Goal: Communication & Community: Answer question/provide support

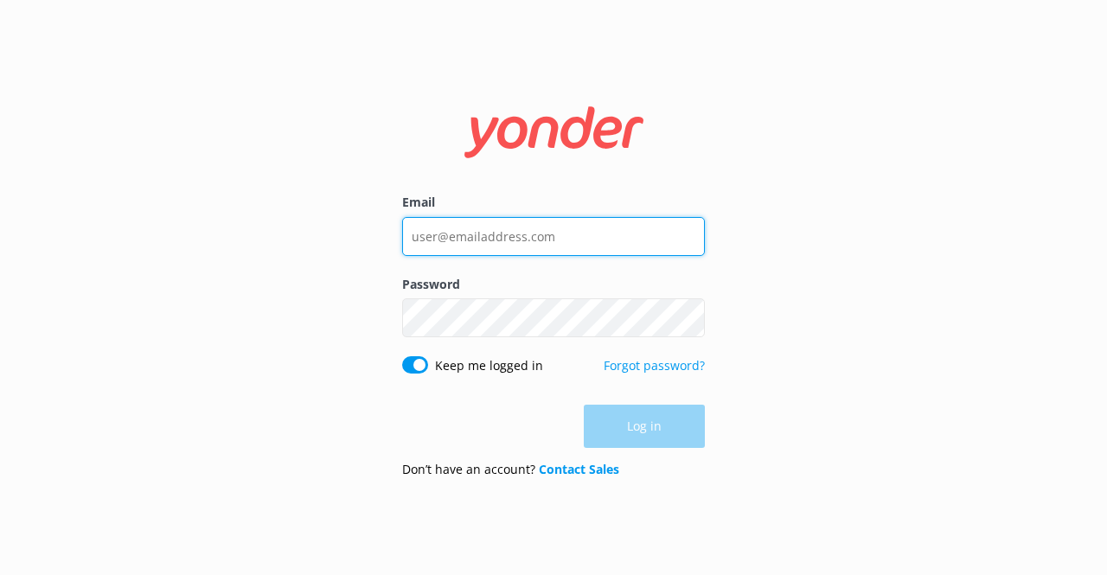
type input "[EMAIL_ADDRESS][DOMAIN_NAME]"
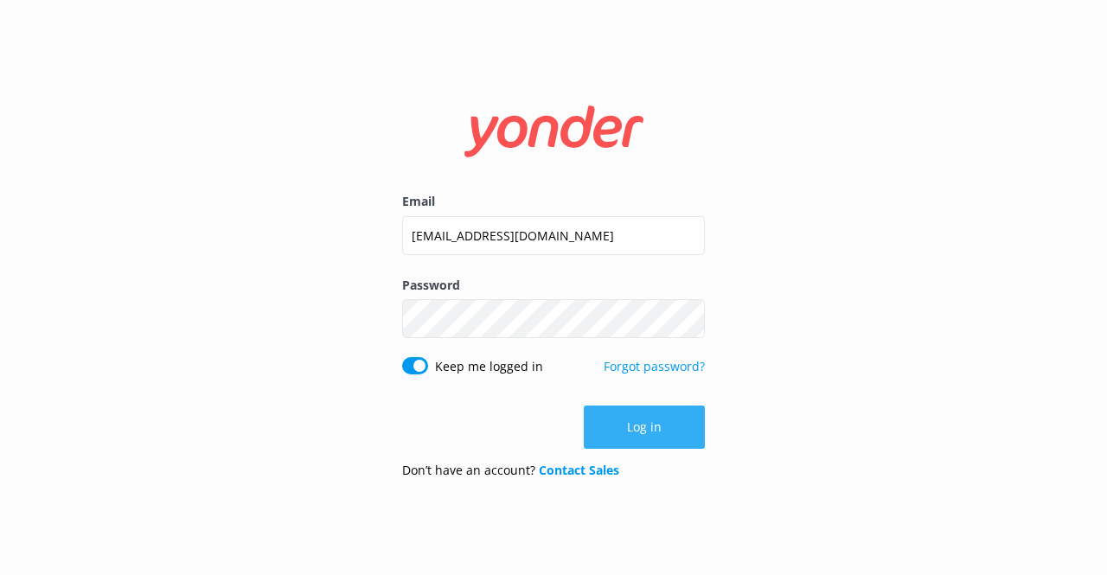
click at [640, 409] on div "Log in" at bounding box center [553, 427] width 303 height 43
click at [642, 413] on button "Log in" at bounding box center [644, 427] width 121 height 43
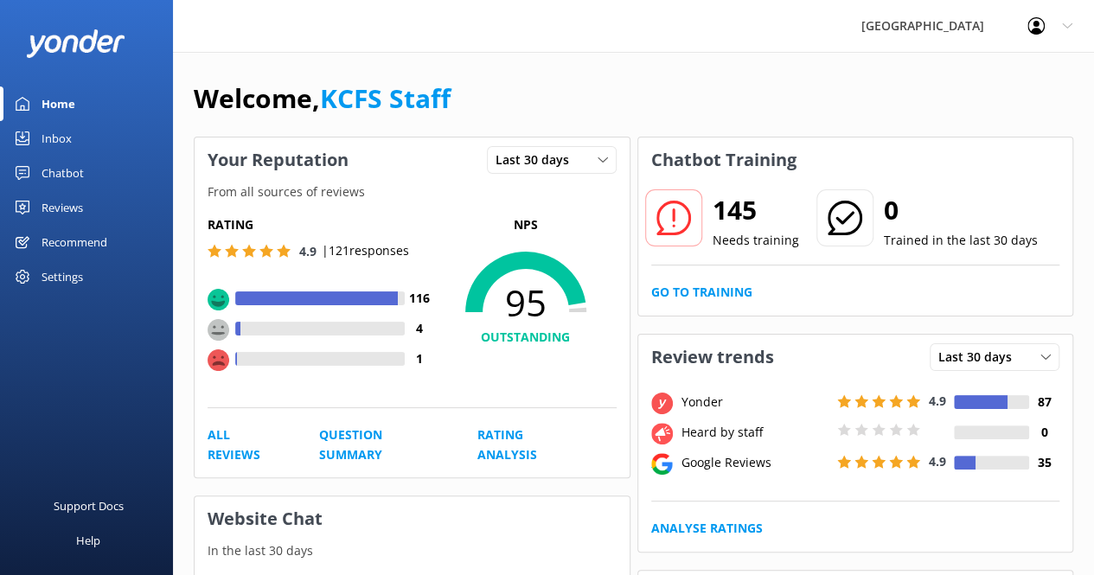
click at [73, 139] on link "Inbox" at bounding box center [86, 138] width 173 height 35
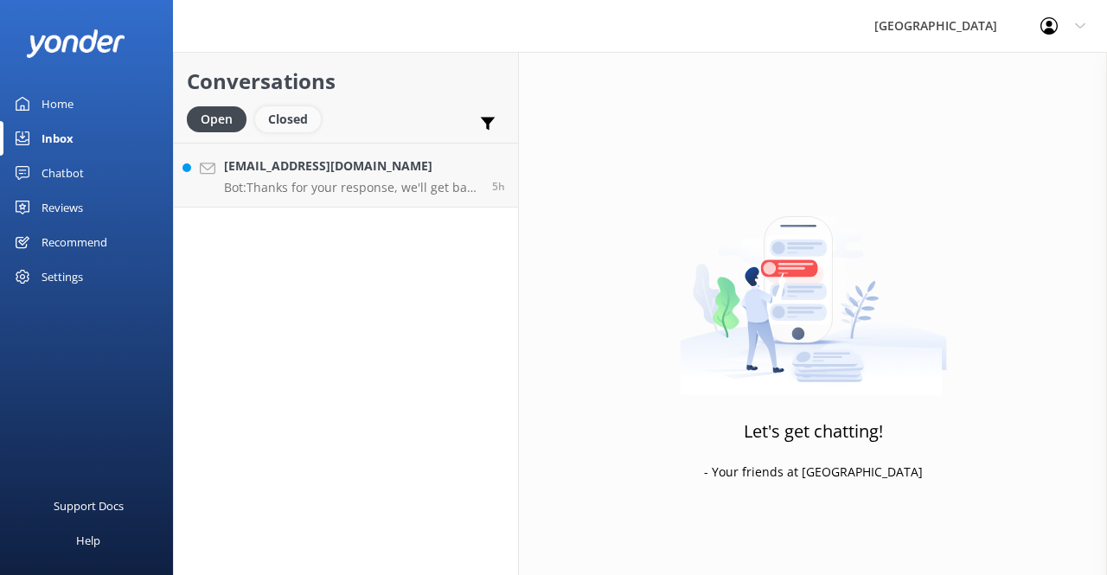
click at [307, 122] on div "Closed" at bounding box center [288, 119] width 66 height 26
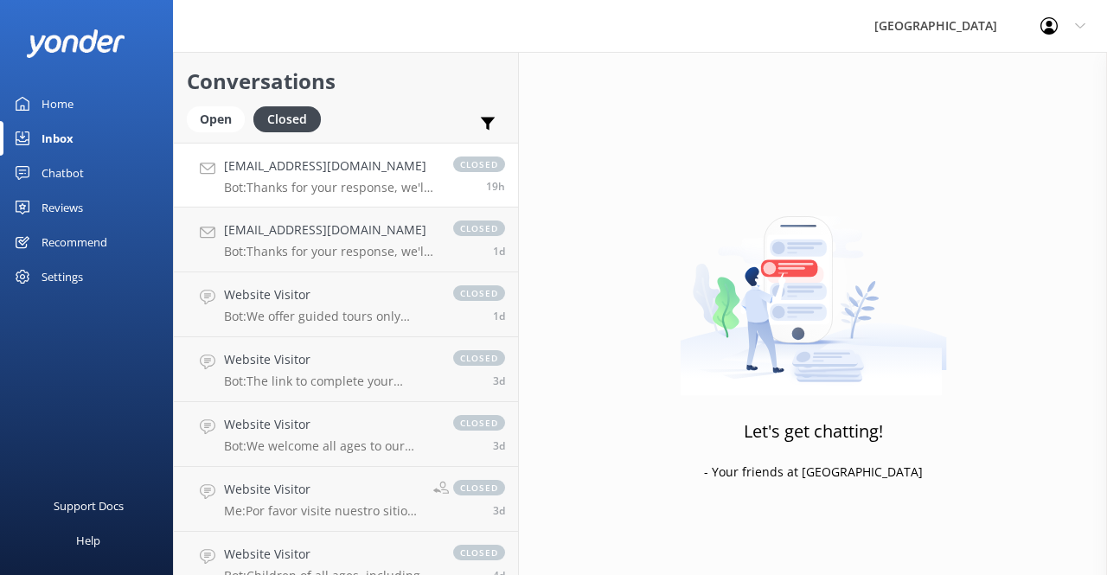
click at [327, 167] on h4 "[EMAIL_ADDRESS][DOMAIN_NAME]" at bounding box center [330, 166] width 212 height 19
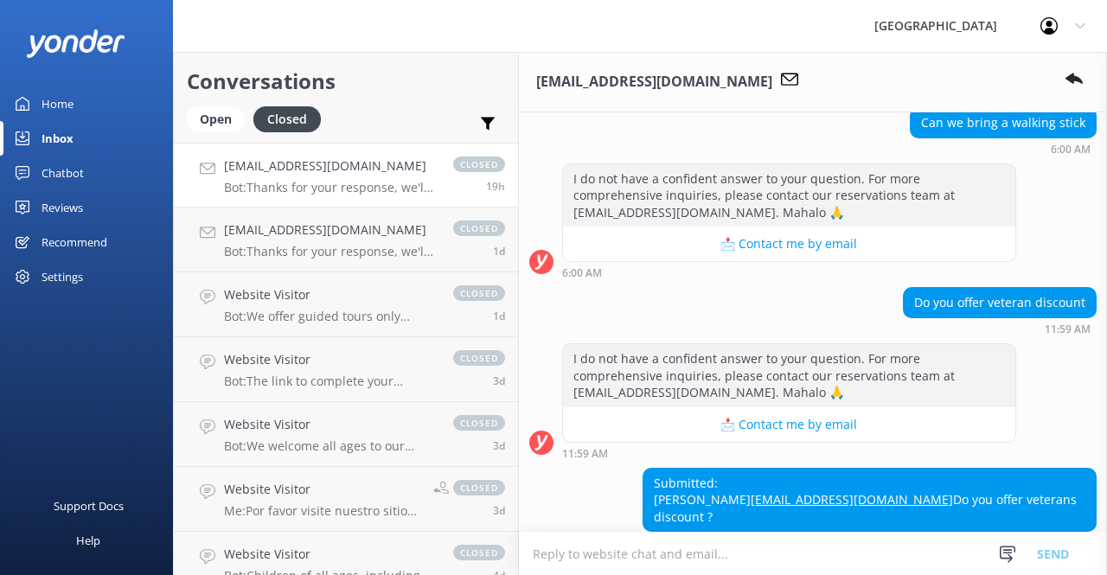
scroll to position [542, 0]
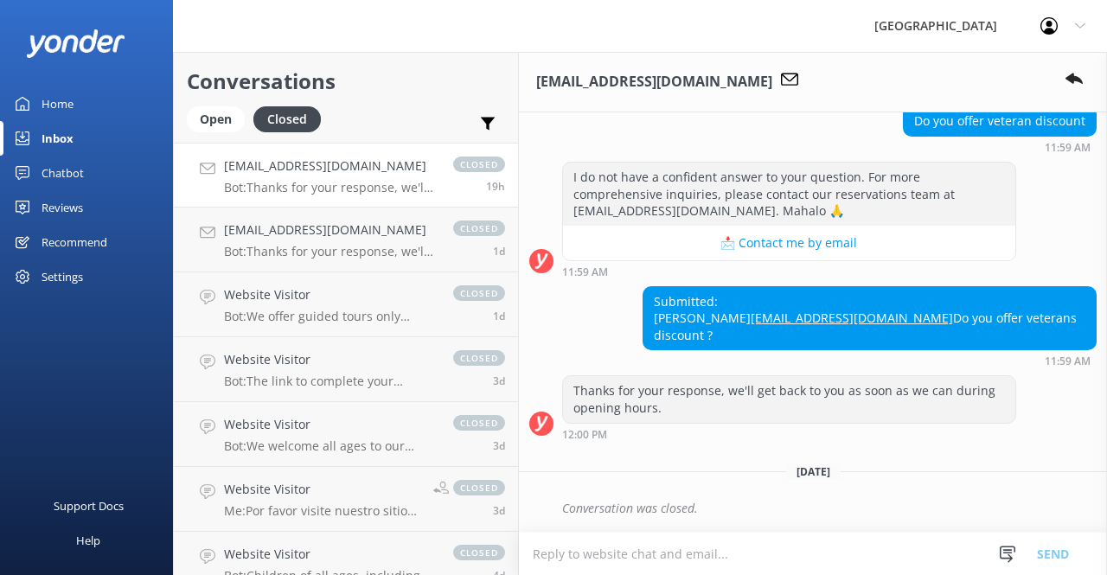
click at [686, 513] on div "Conversation was closed." at bounding box center [829, 508] width 535 height 29
click at [664, 556] on textarea at bounding box center [813, 554] width 588 height 42
paste textarea "Thank you for inquiring! All of our experiences are viewable on our website at …"
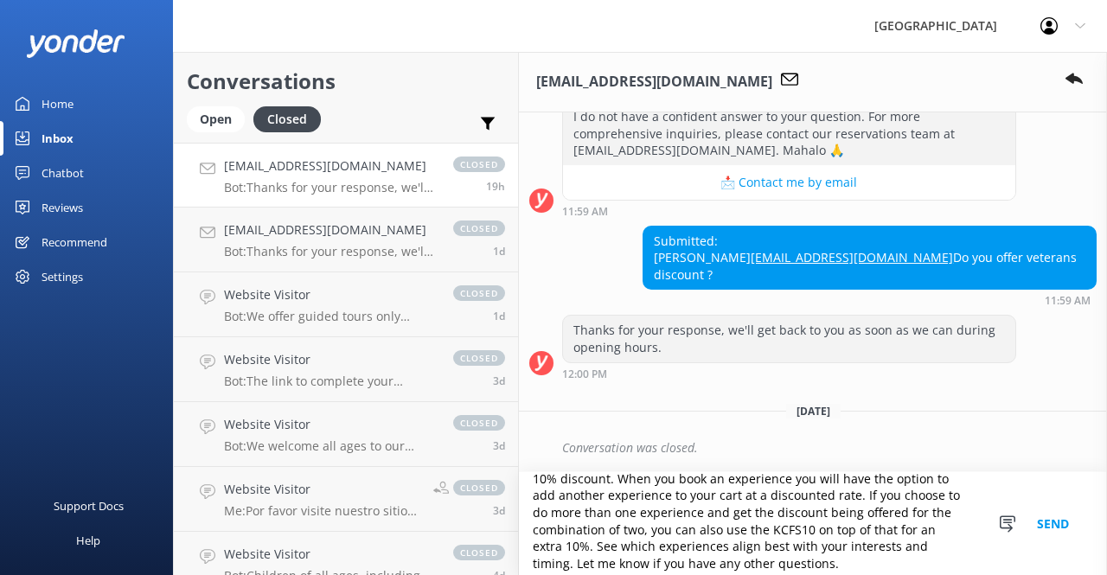
scroll to position [67, 0]
click at [926, 551] on textarea "[PERSON_NAME]! Thank you for inquiring! All of our experiences are viewable on …" at bounding box center [813, 523] width 588 height 103
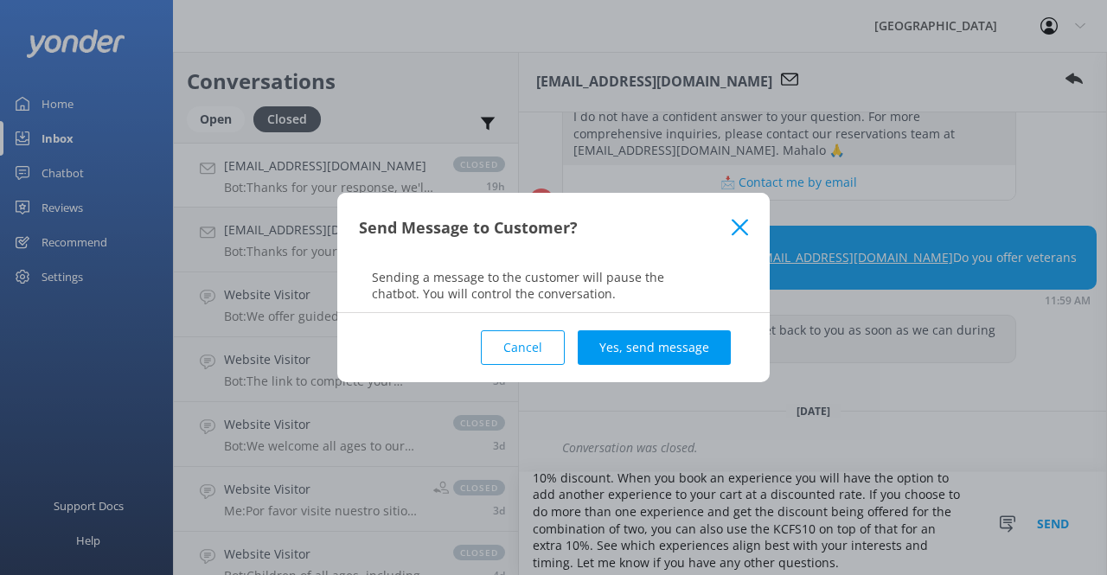
click at [537, 347] on button "Cancel" at bounding box center [523, 347] width 84 height 35
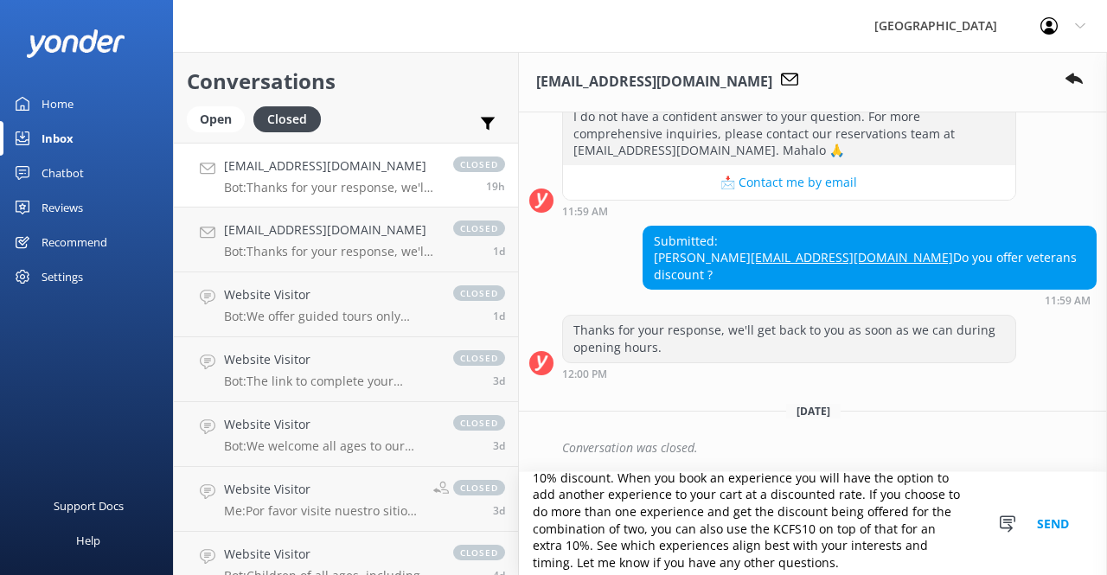
click at [926, 539] on textarea "[PERSON_NAME]! Thank you for inquiring! All of our experiences are viewable on …" at bounding box center [813, 523] width 588 height 103
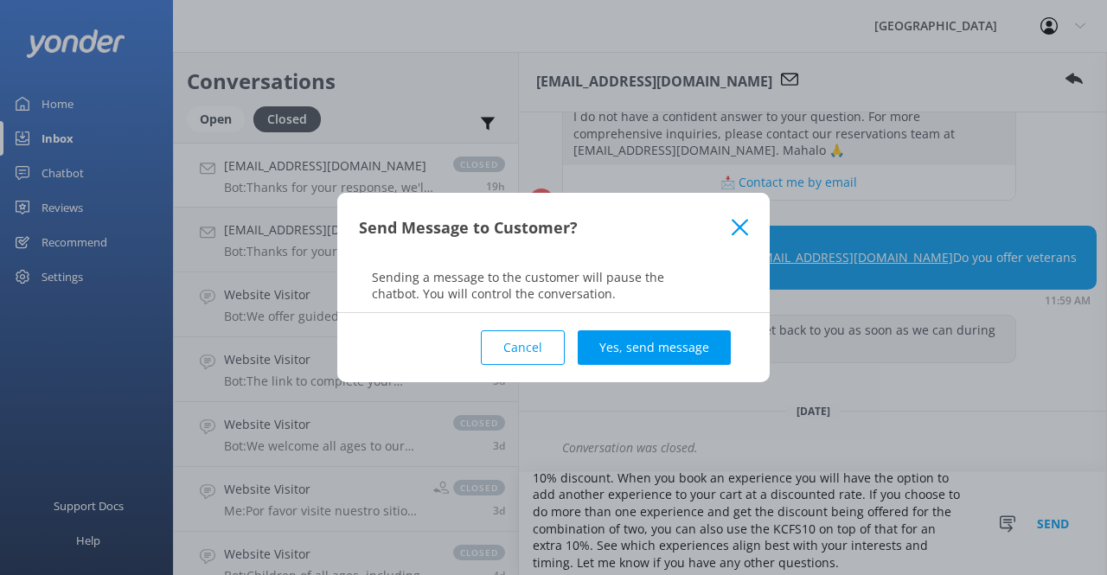
click at [565, 352] on button "Cancel" at bounding box center [523, 347] width 84 height 35
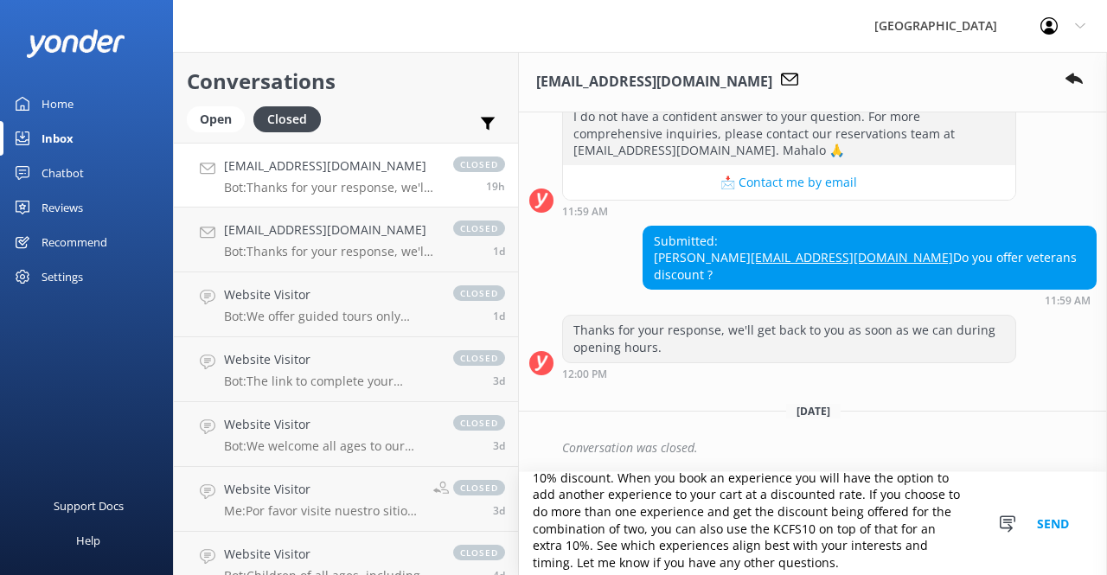
click at [927, 553] on textarea "[PERSON_NAME]! Thank you for inquiring! All of our experiences are viewable on …" at bounding box center [813, 523] width 588 height 103
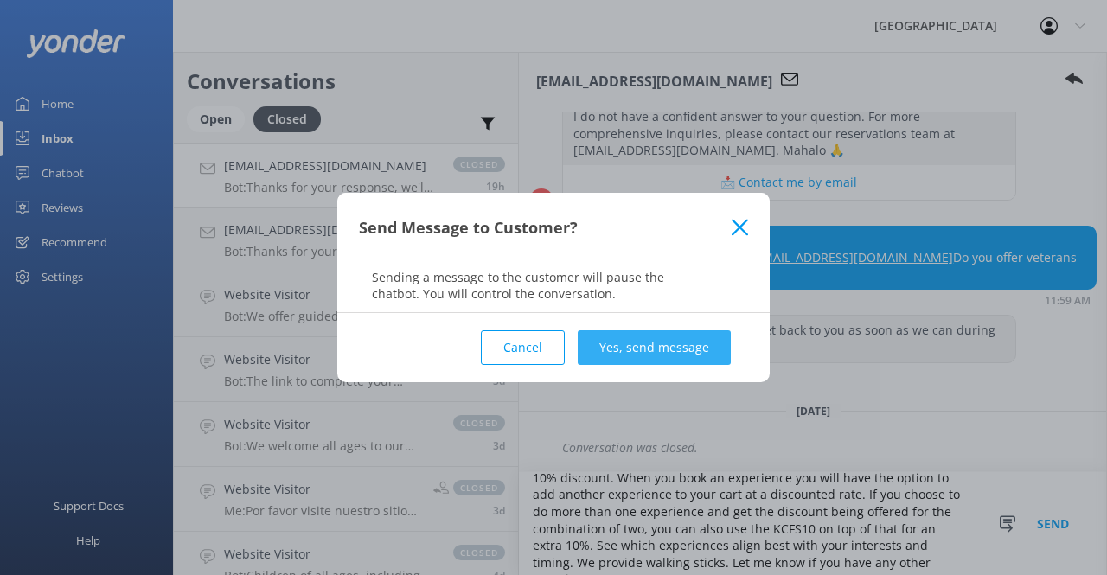
type textarea "[PERSON_NAME]! Thank you for inquiring! All of our experiences are viewable on …"
click at [645, 350] on button "Yes, send message" at bounding box center [654, 347] width 153 height 35
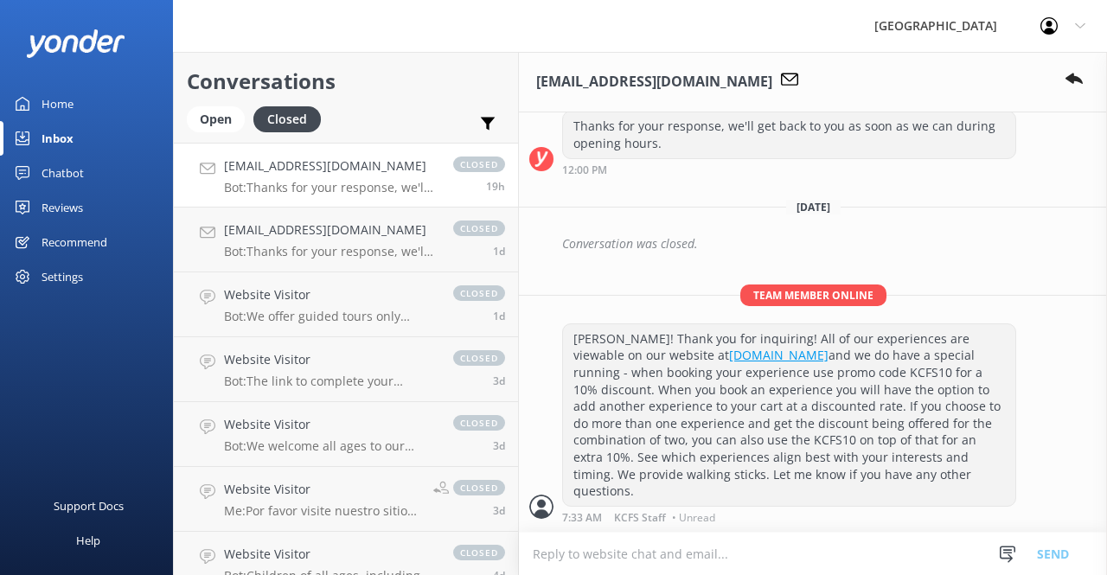
scroll to position [806, 0]
click at [389, 229] on h4 "[EMAIL_ADDRESS][DOMAIN_NAME]" at bounding box center [330, 230] width 212 height 19
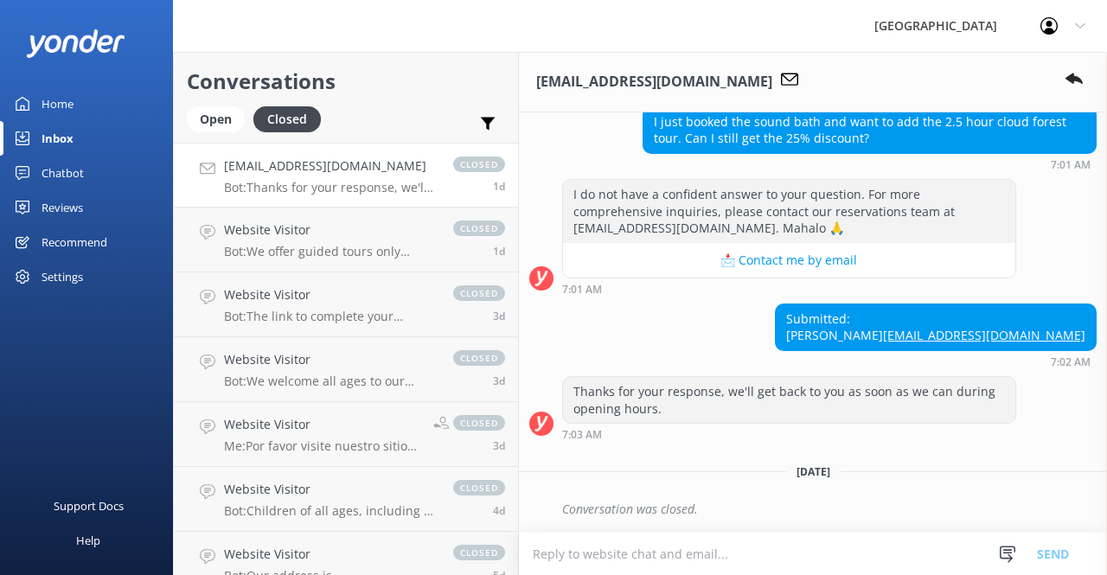
scroll to position [253, 0]
click at [652, 553] on textarea at bounding box center [813, 554] width 588 height 42
drag, startPoint x: 536, startPoint y: 84, endPoint x: 685, endPoint y: 92, distance: 149.0
click at [685, 92] on div "[EMAIL_ADDRESS][DOMAIN_NAME]" at bounding box center [671, 82] width 271 height 22
copy h3 "[EMAIL_ADDRESS][DOMAIN_NAME]"
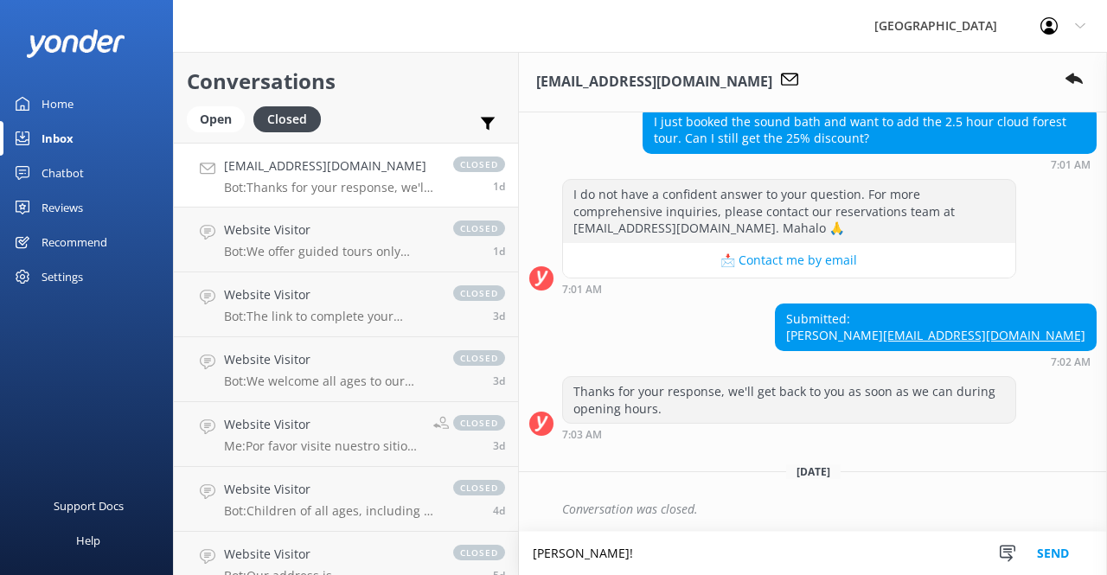
click at [643, 549] on textarea "[PERSON_NAME]!" at bounding box center [813, 553] width 588 height 43
paste textarea "Aloha, In response to your question: I just booked the sound bath and want to a…"
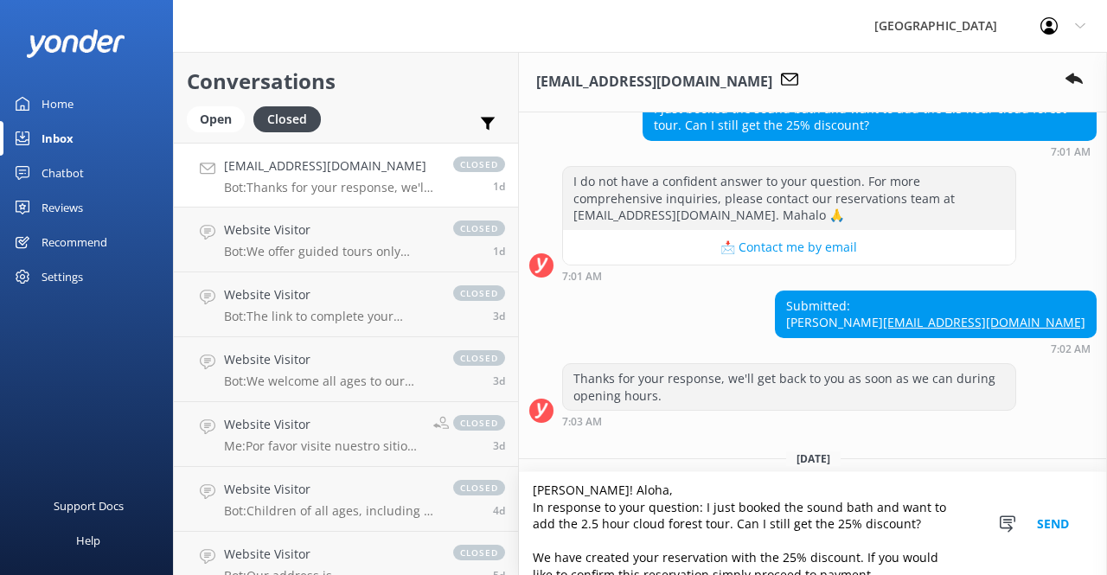
scroll to position [5, 0]
drag, startPoint x: 536, startPoint y: 507, endPoint x: 915, endPoint y: 517, distance: 380.0
click at [915, 517] on textarea "[PERSON_NAME]! Aloha, In response to your question: I just booked the sound bat…" at bounding box center [813, 523] width 588 height 103
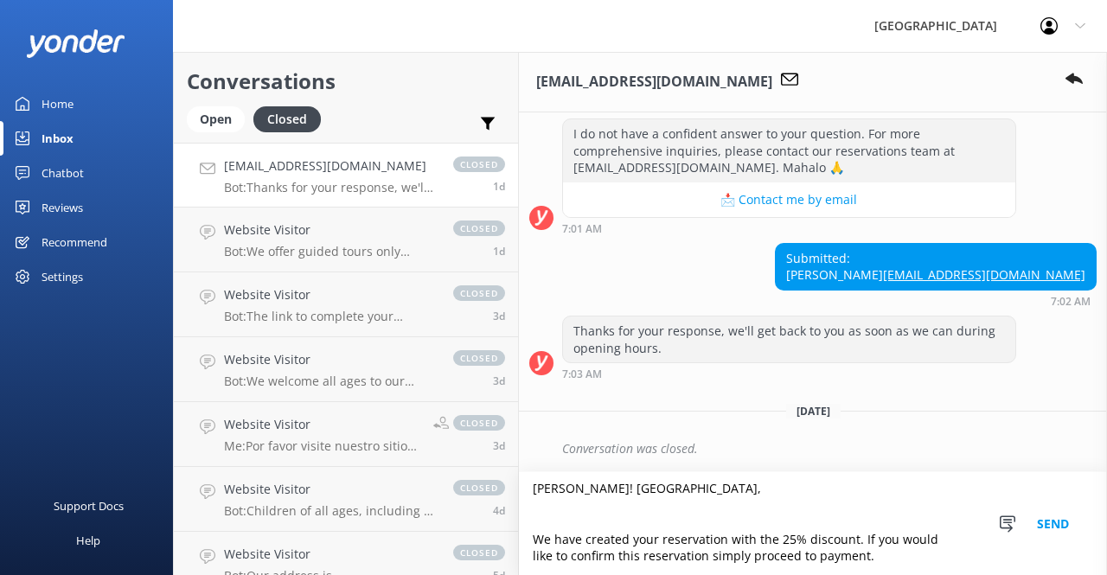
scroll to position [313, 0]
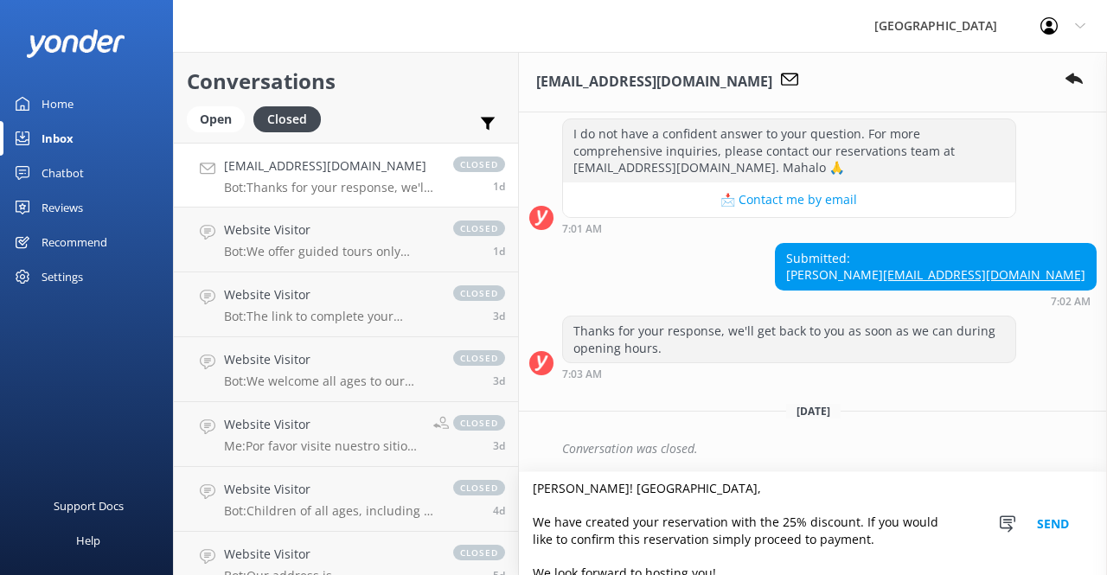
click at [662, 484] on textarea "[PERSON_NAME]! [GEOGRAPHIC_DATA], We have created your reservation with the 25%…" at bounding box center [813, 523] width 588 height 103
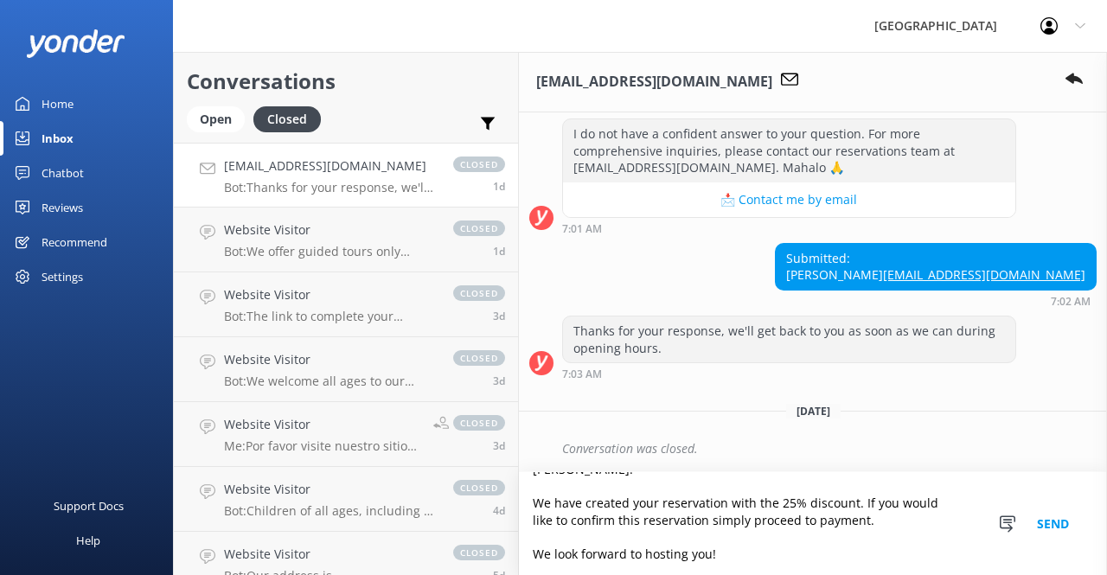
type textarea "[PERSON_NAME]! We have created your reservation with the 25% discount. If you w…"
click at [1059, 530] on button "Send" at bounding box center [1053, 523] width 65 height 103
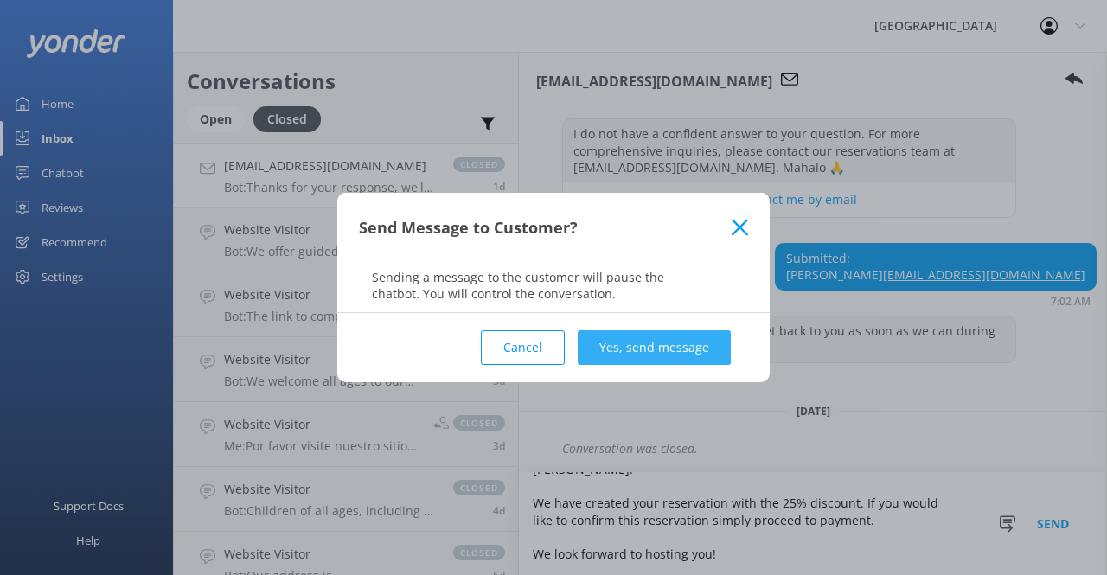
click at [671, 350] on button "Yes, send message" at bounding box center [654, 347] width 153 height 35
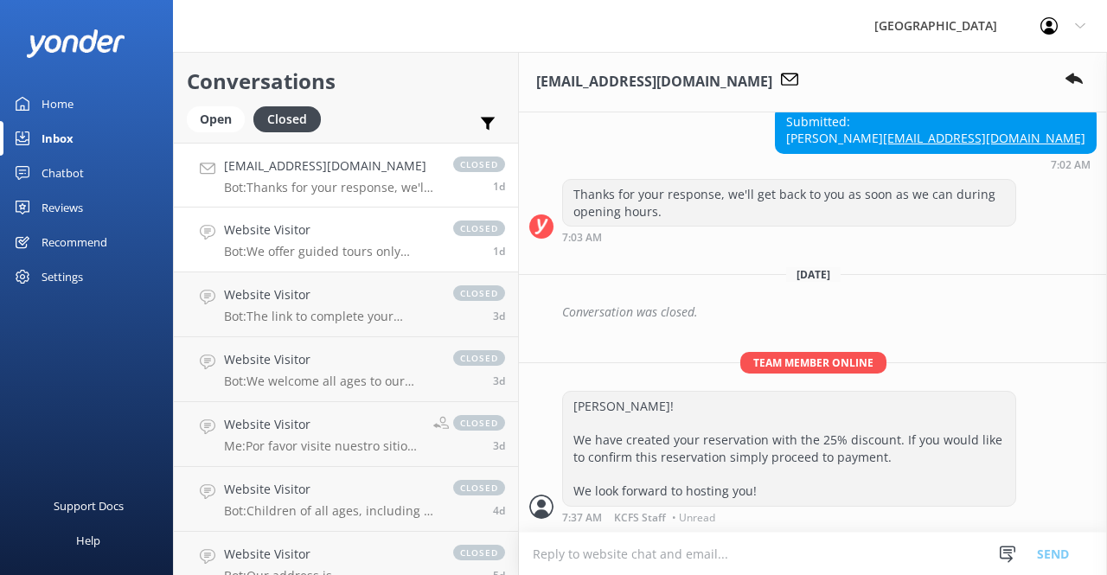
scroll to position [449, 0]
click at [449, 310] on div "3d" at bounding box center [477, 317] width 56 height 14
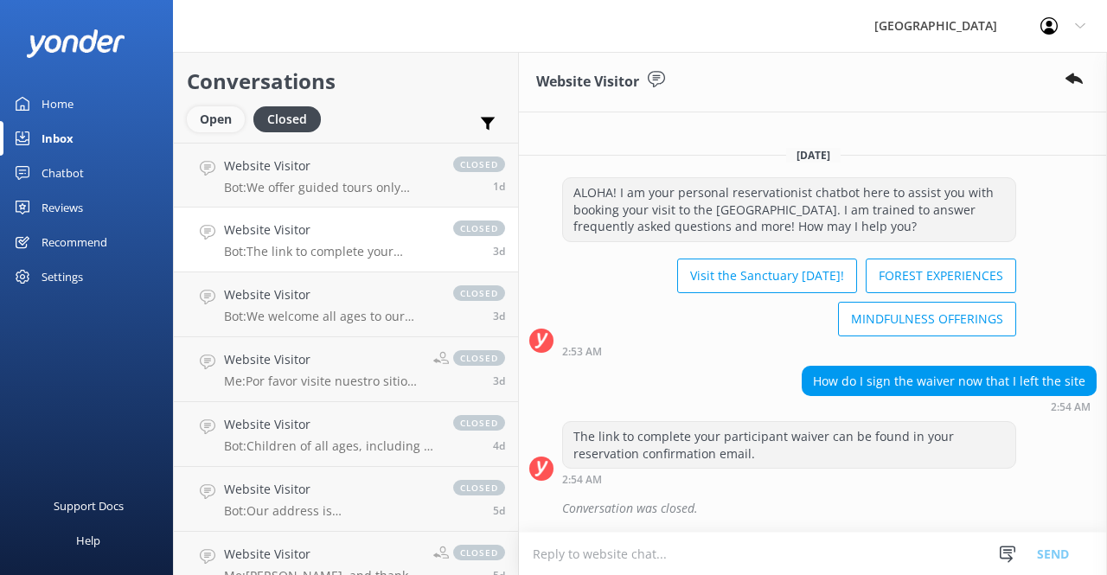
click at [217, 119] on div "Open" at bounding box center [216, 119] width 58 height 26
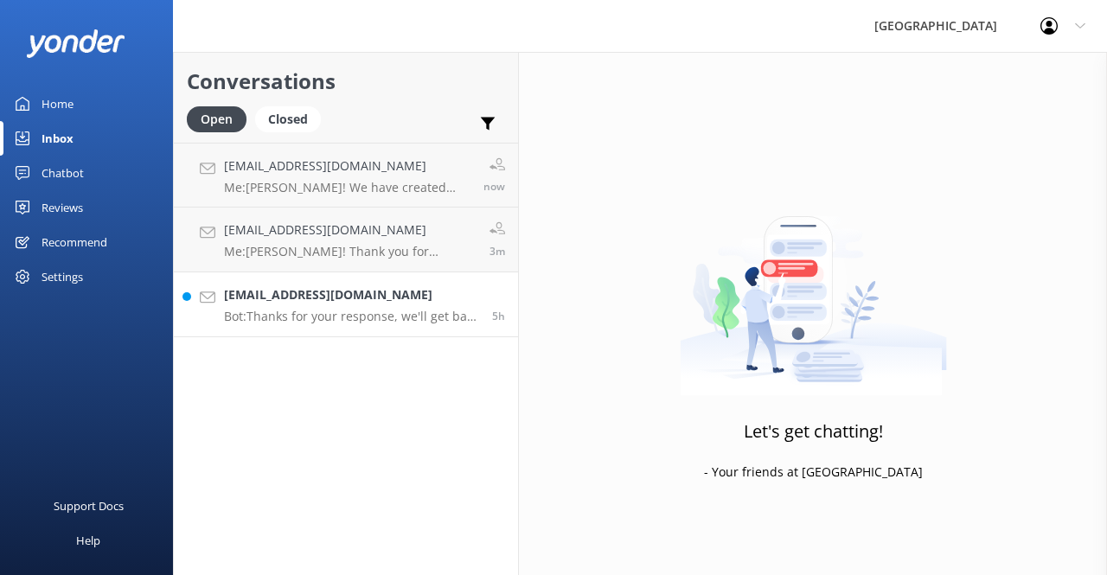
click at [318, 314] on p "Bot: Thanks for your response, we'll get back to you as soon as we can during o…" at bounding box center [351, 317] width 255 height 16
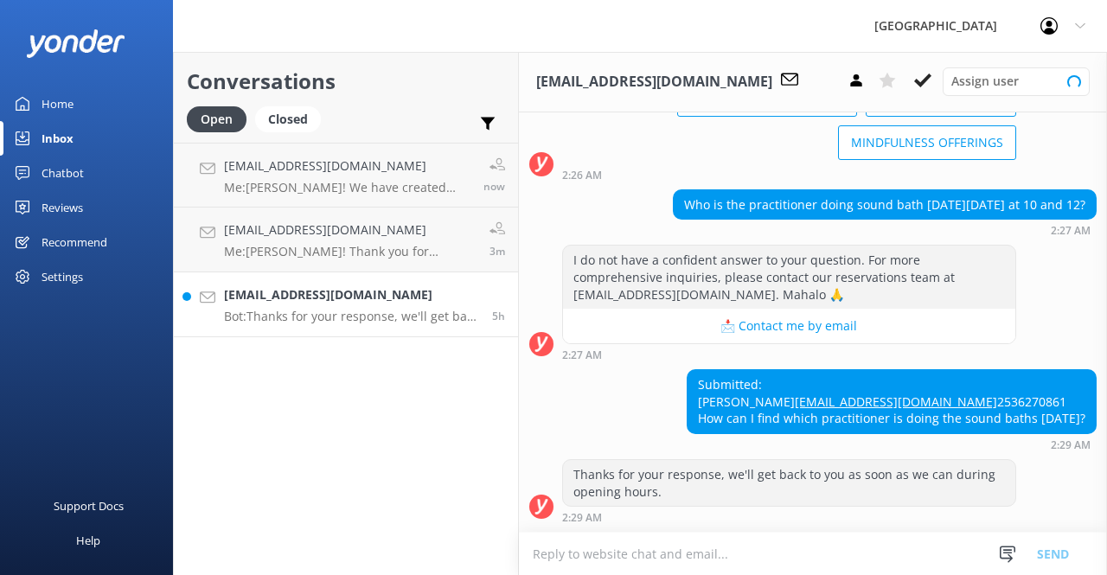
scroll to position [187, 0]
click at [874, 550] on textarea at bounding box center [813, 554] width 588 height 42
drag, startPoint x: 664, startPoint y: 171, endPoint x: 1076, endPoint y: 175, distance: 411.8
click at [1076, 190] on div "Who is the practitioner doing sound bath [DATE][DATE] at 10 and 12?" at bounding box center [885, 204] width 422 height 29
copy div "Who is the practitioner doing sound bath [DATE][DATE] at 10 and 12?"
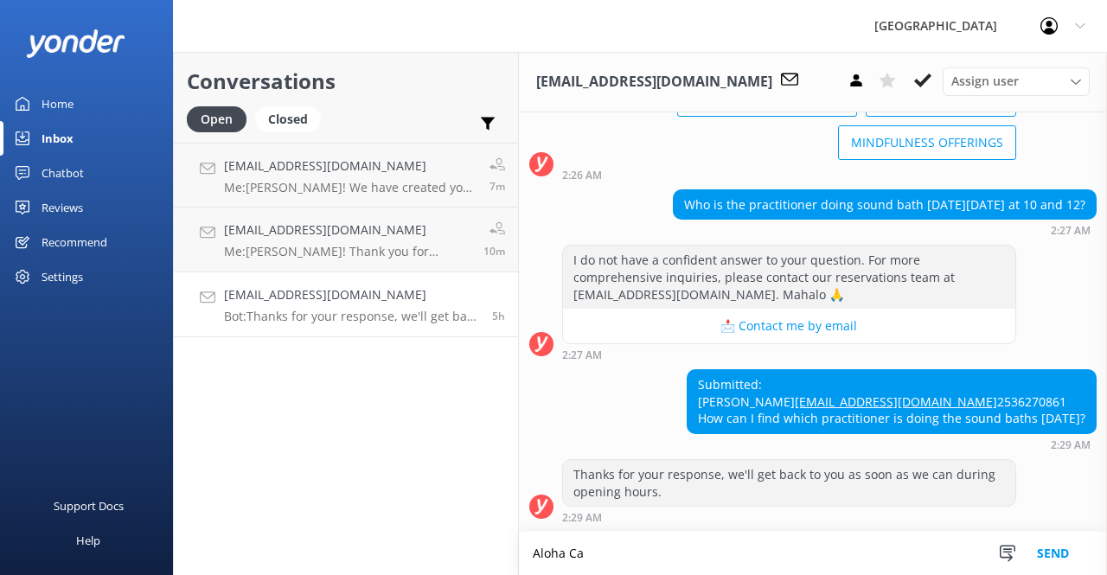
click at [639, 546] on textarea "Aloha Ca" at bounding box center [813, 553] width 588 height 43
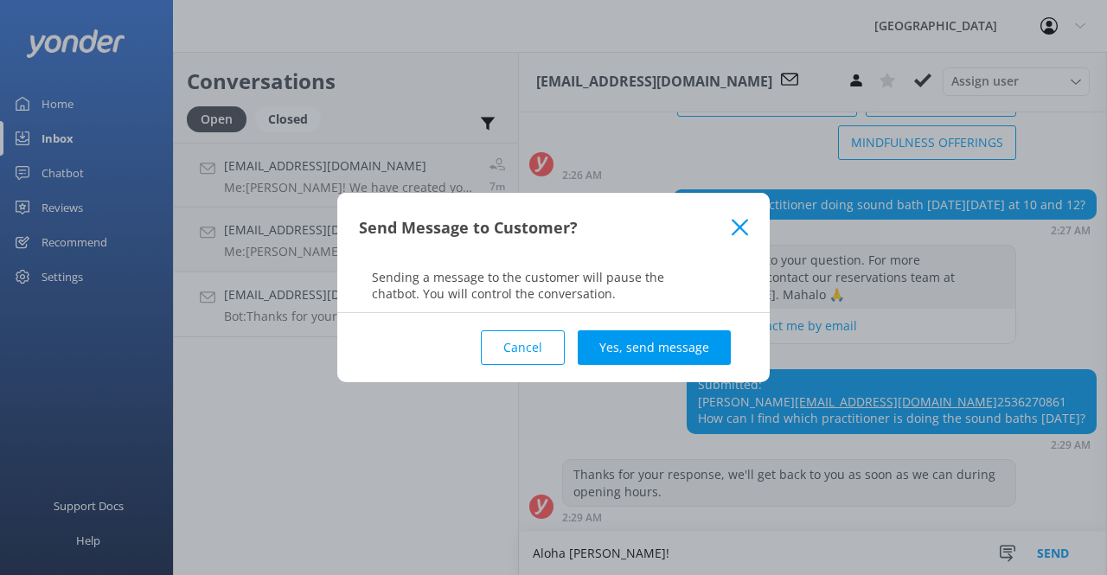
click at [536, 359] on button "Cancel" at bounding box center [523, 347] width 84 height 35
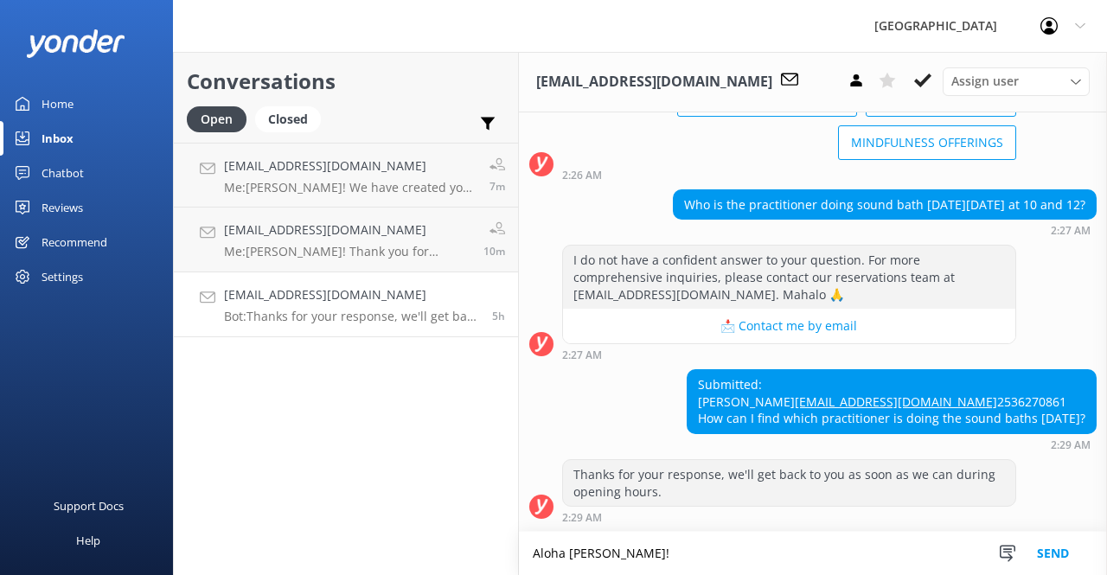
click at [626, 549] on textarea "Aloha [PERSON_NAME]!" at bounding box center [813, 553] width 588 height 43
paste textarea "Great question! [DATE]: the Sound Bath practitioner is [PERSON_NAME] (sessions …"
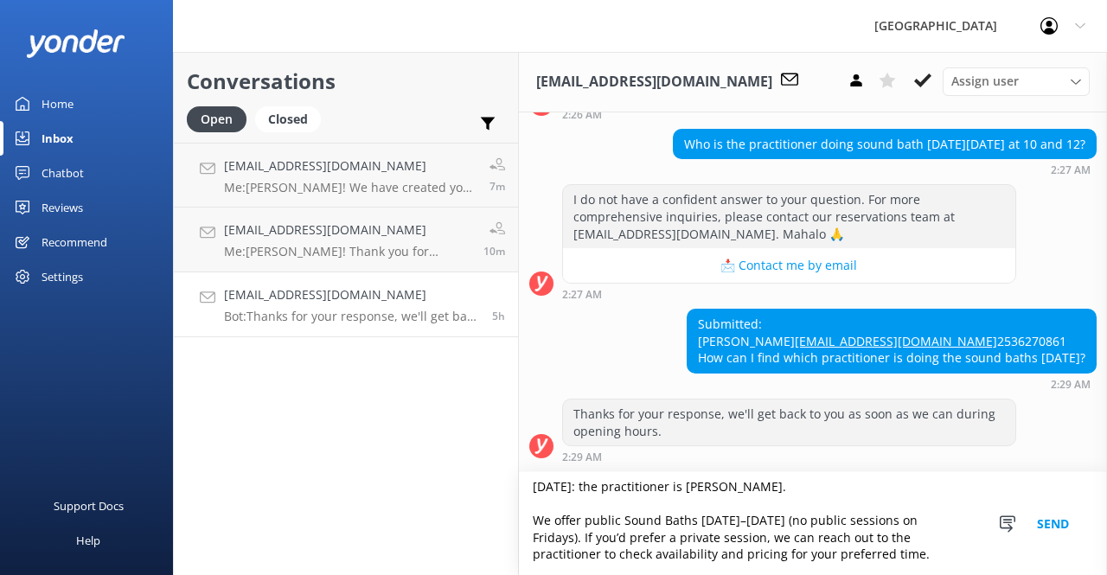
scroll to position [92, 0]
type textarea "Aloha [PERSON_NAME]! Great question! [DATE]: the Sound Bath practitioner is [PE…"
click at [1049, 523] on button "Send" at bounding box center [1053, 523] width 65 height 103
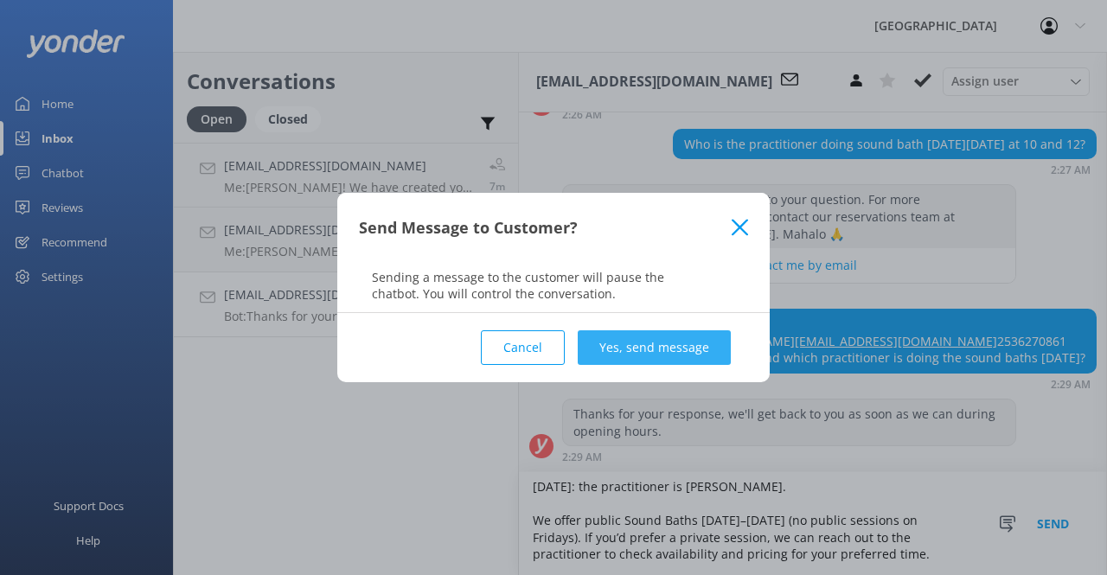
click at [626, 354] on button "Yes, send message" at bounding box center [654, 347] width 153 height 35
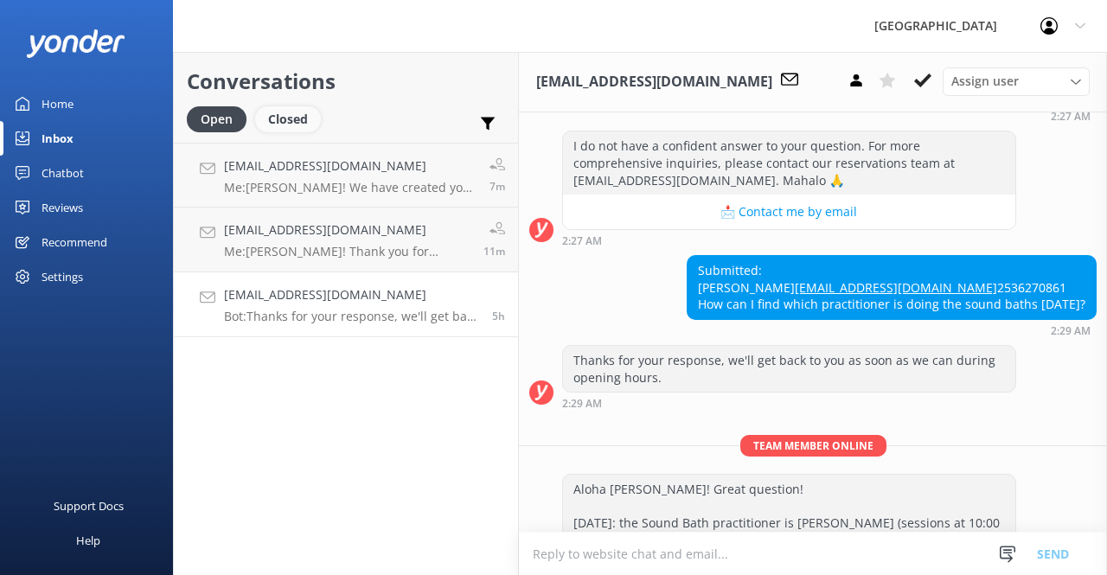
scroll to position [270, 0]
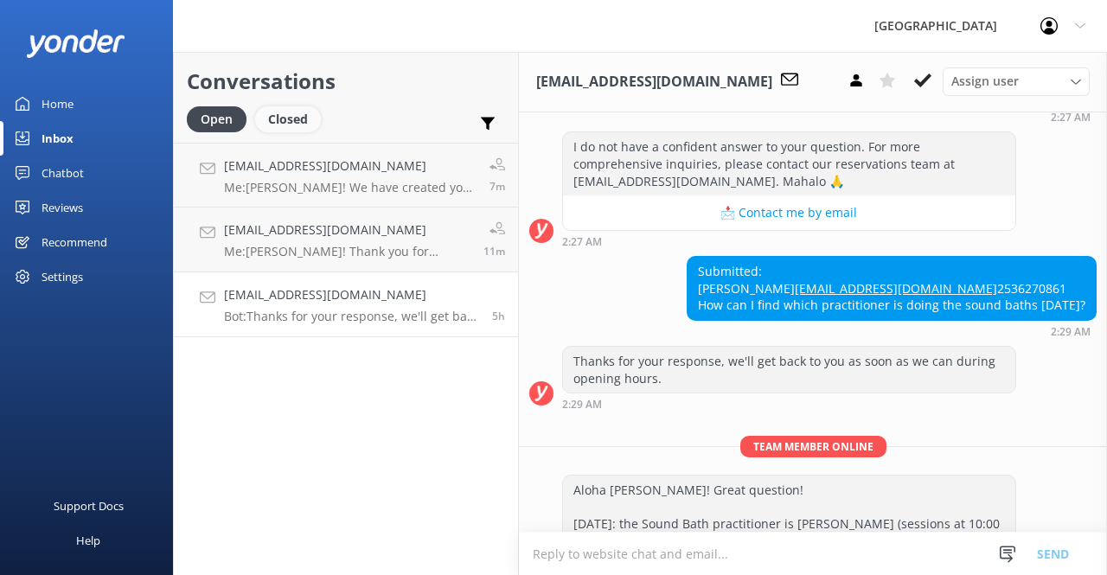
click at [289, 120] on div "Closed" at bounding box center [288, 119] width 66 height 26
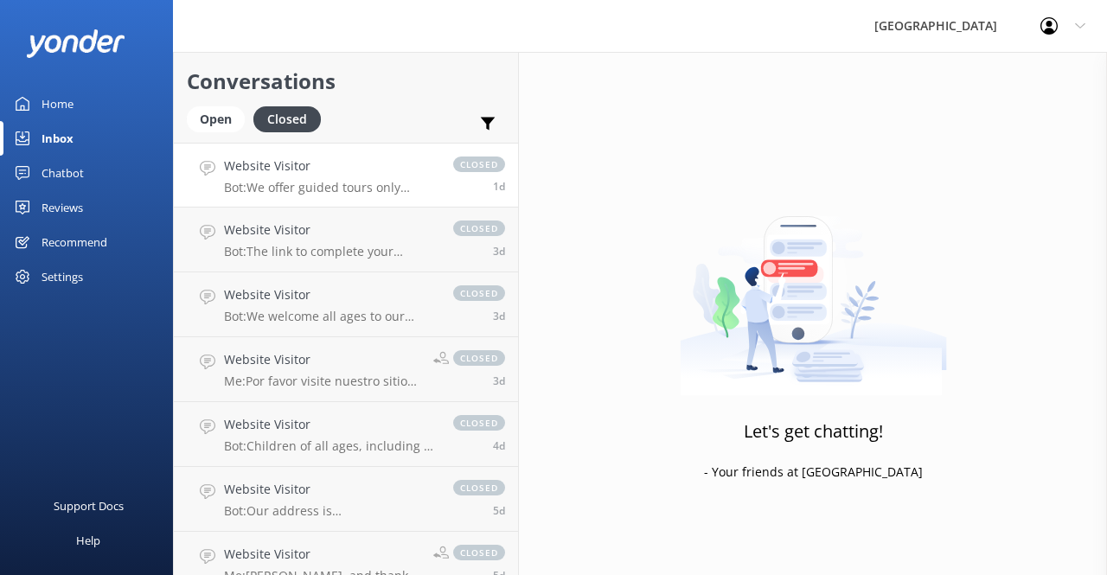
click at [354, 187] on p "Bot: We offer guided tours only through the Sanctuary and do not allow anyone t…" at bounding box center [330, 188] width 212 height 16
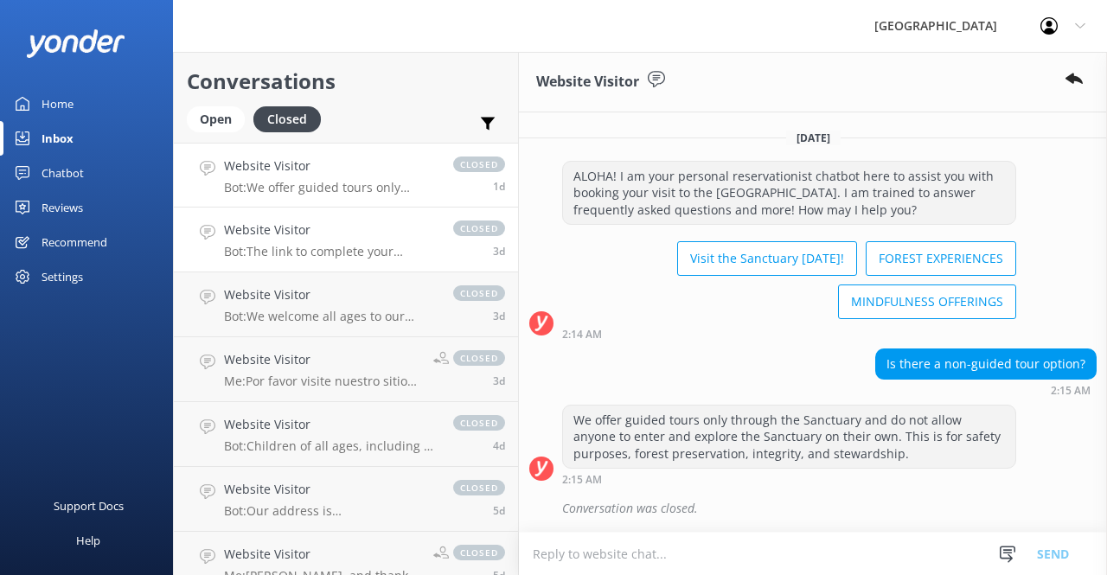
click at [379, 255] on p "Bot: The link to complete your participant waiver can be found in your reservat…" at bounding box center [330, 252] width 212 height 16
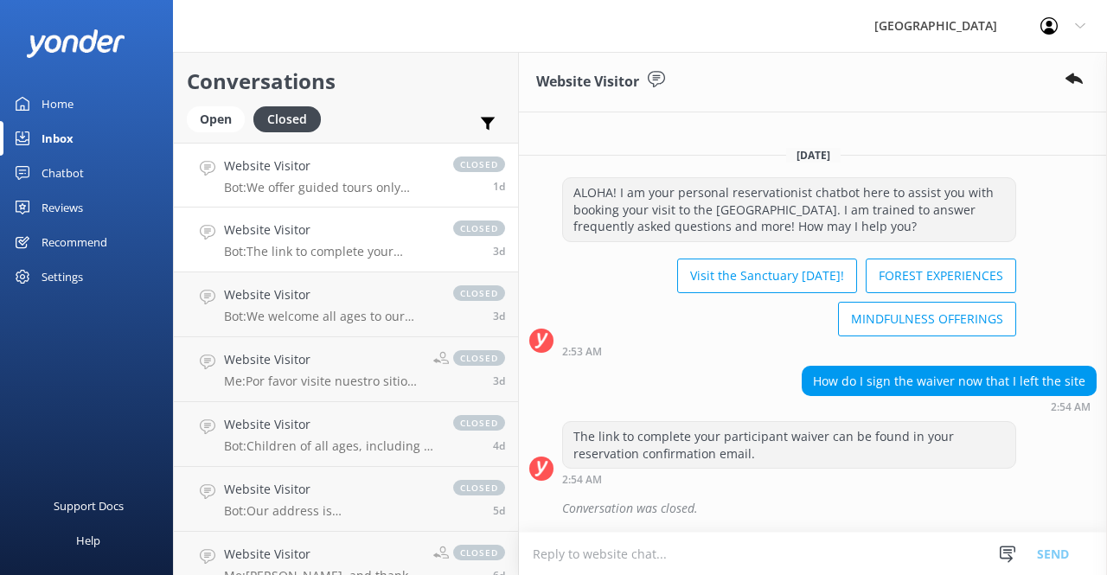
click at [359, 196] on link "Website Visitor Bot: We offer guided tours only through the Sanctuary and do no…" at bounding box center [346, 175] width 344 height 65
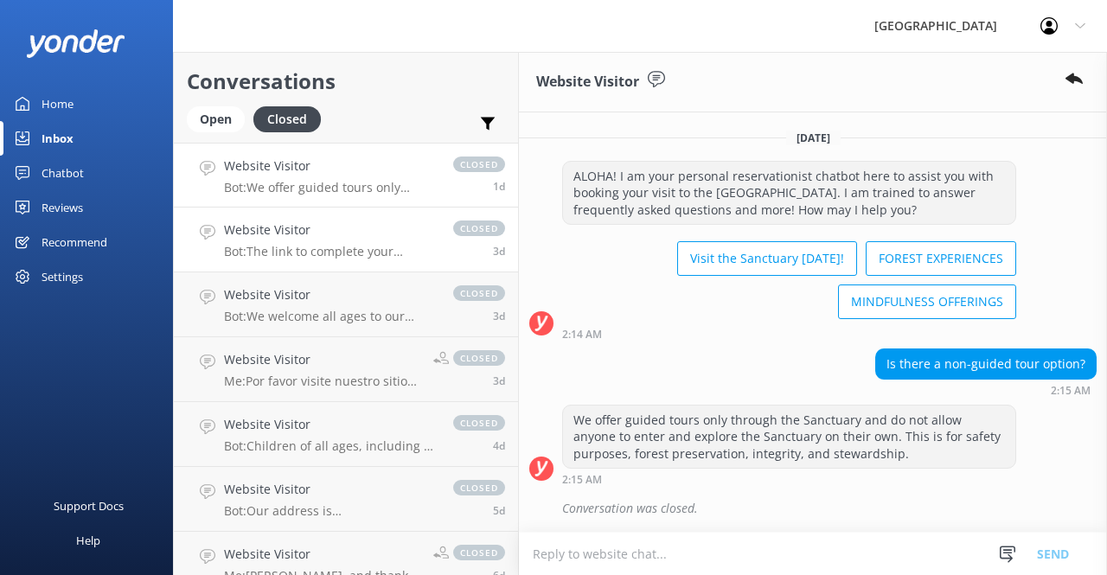
click at [356, 264] on link "Website Visitor Bot: The link to complete your participant waiver can be found …" at bounding box center [346, 240] width 344 height 65
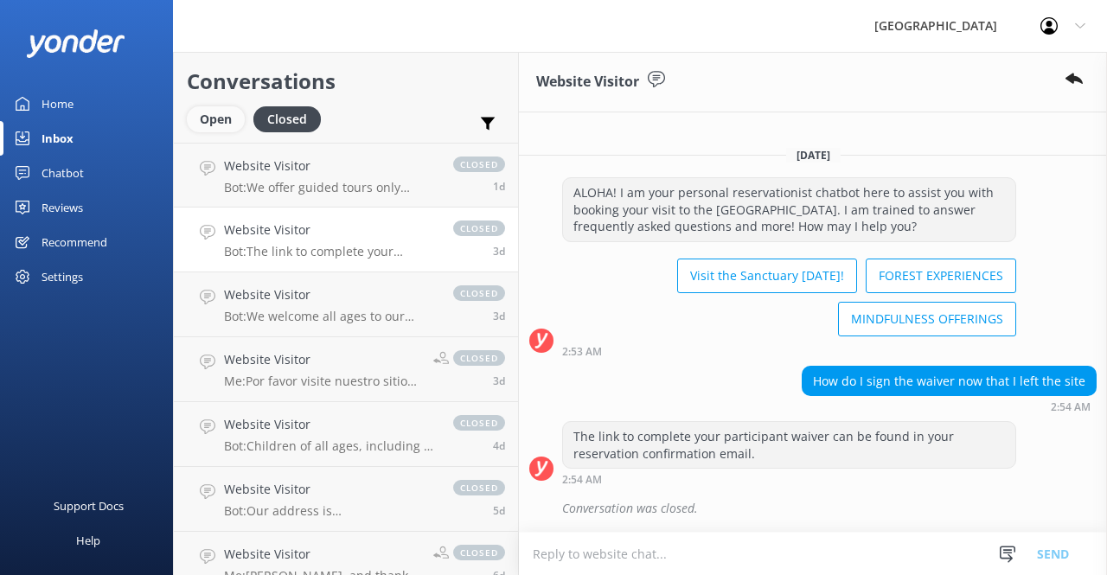
click at [234, 122] on div "Open" at bounding box center [216, 119] width 58 height 26
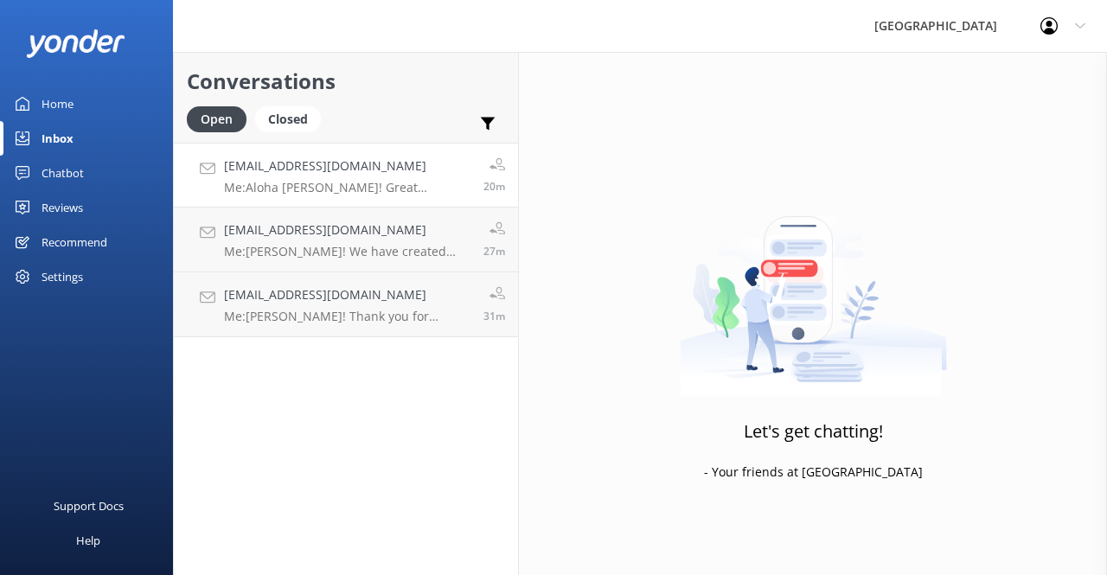
click at [351, 182] on p "Me: [PERSON_NAME] [PERSON_NAME]! Great question! [DATE]: the Sound Bath practit…" at bounding box center [347, 188] width 247 height 16
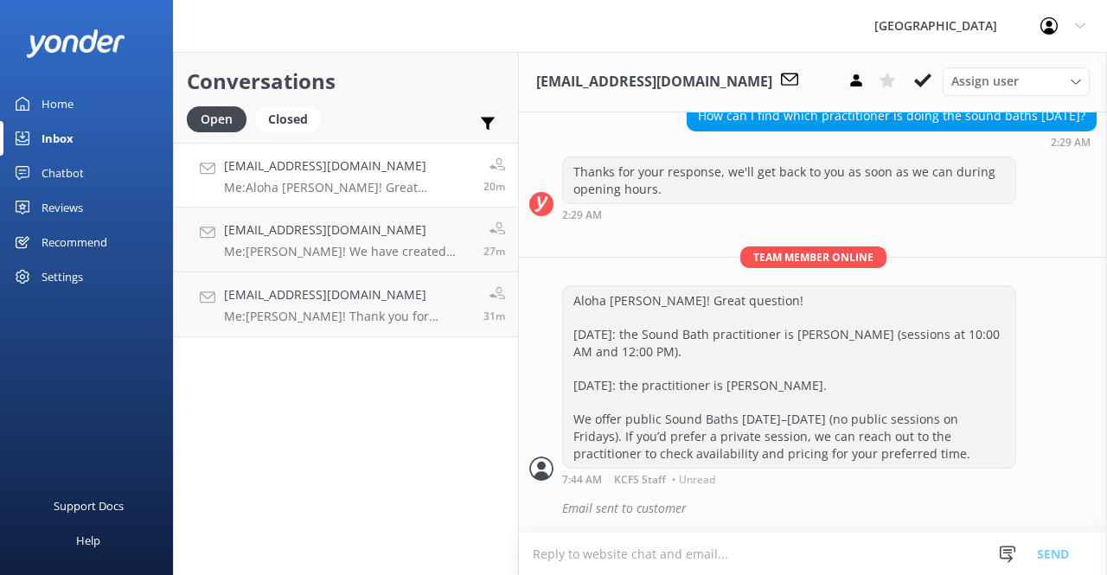
scroll to position [489, 0]
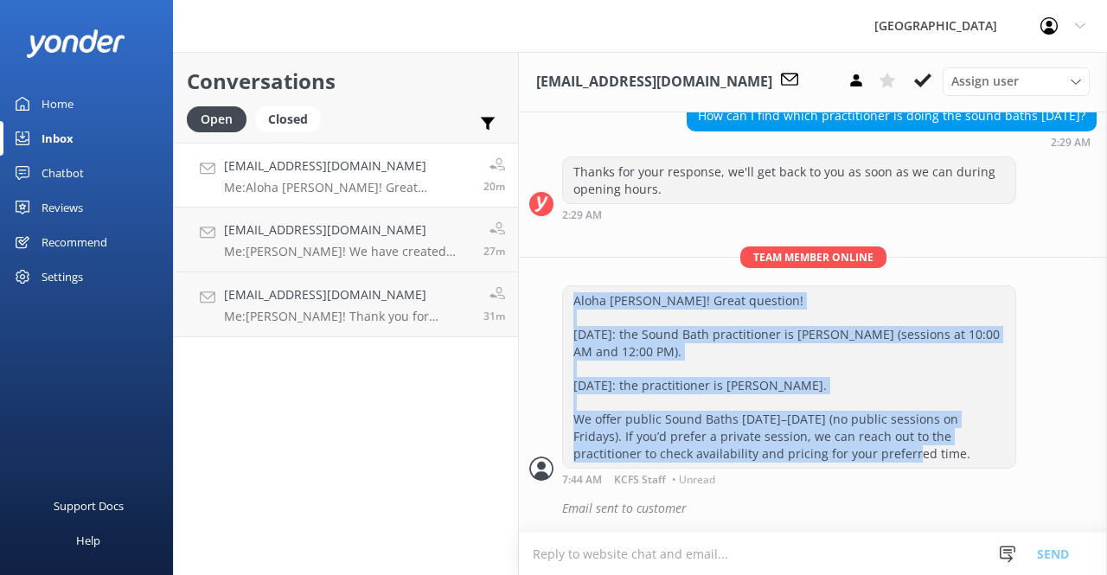
drag, startPoint x: 960, startPoint y: 458, endPoint x: 543, endPoint y: 300, distance: 445.8
click at [543, 300] on div "Aloha [PERSON_NAME]! Great question! [DATE]: the Sound Bath practitioner is [PE…" at bounding box center [813, 386] width 588 height 200
copy div "Aloha [PERSON_NAME]! Great question! [DATE]: the Sound Bath practitioner is [PE…"
